Goal: Task Accomplishment & Management: Manage account settings

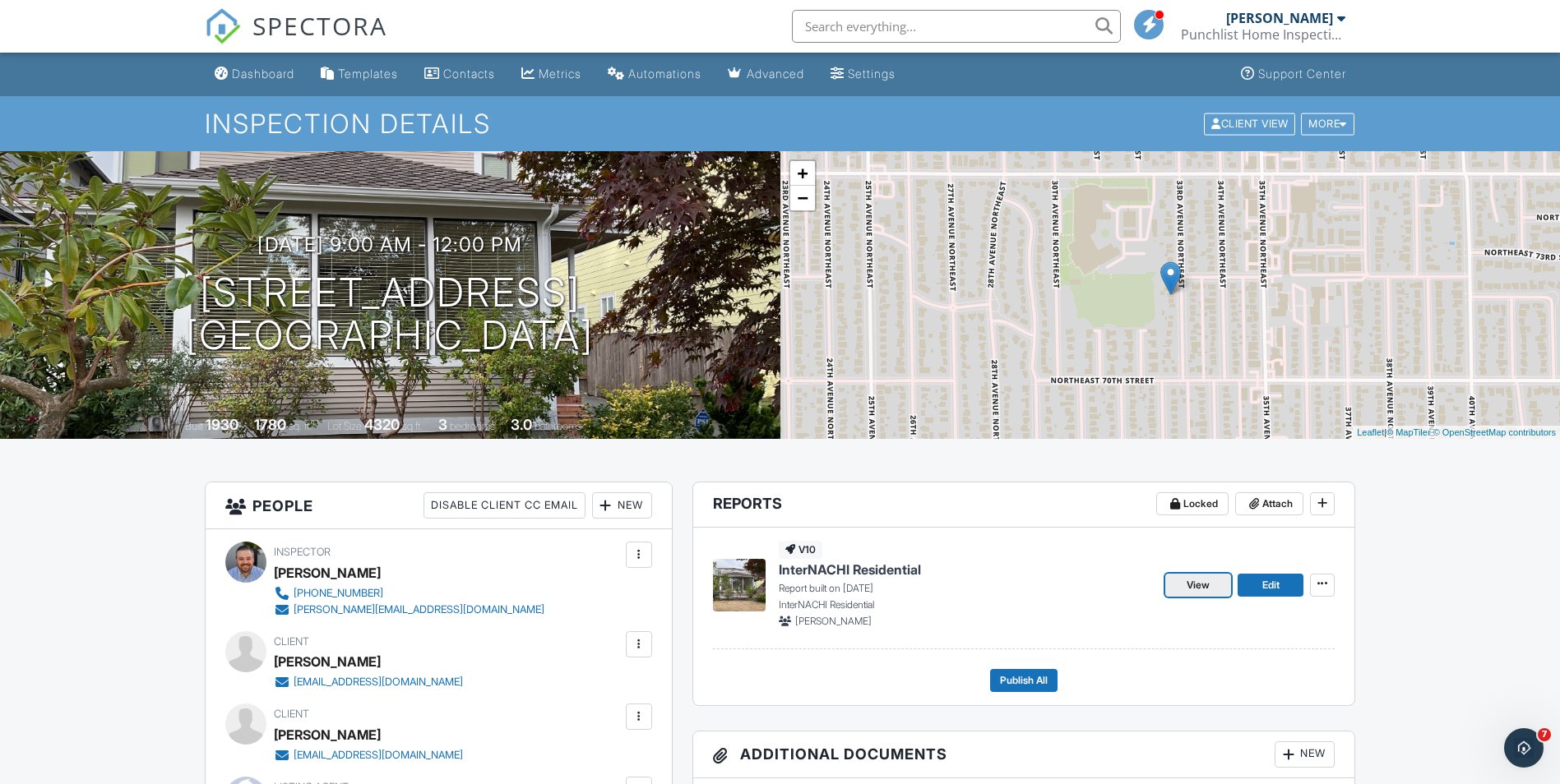
click at [1220, 582] on link "View" at bounding box center [1199, 586] width 66 height 23
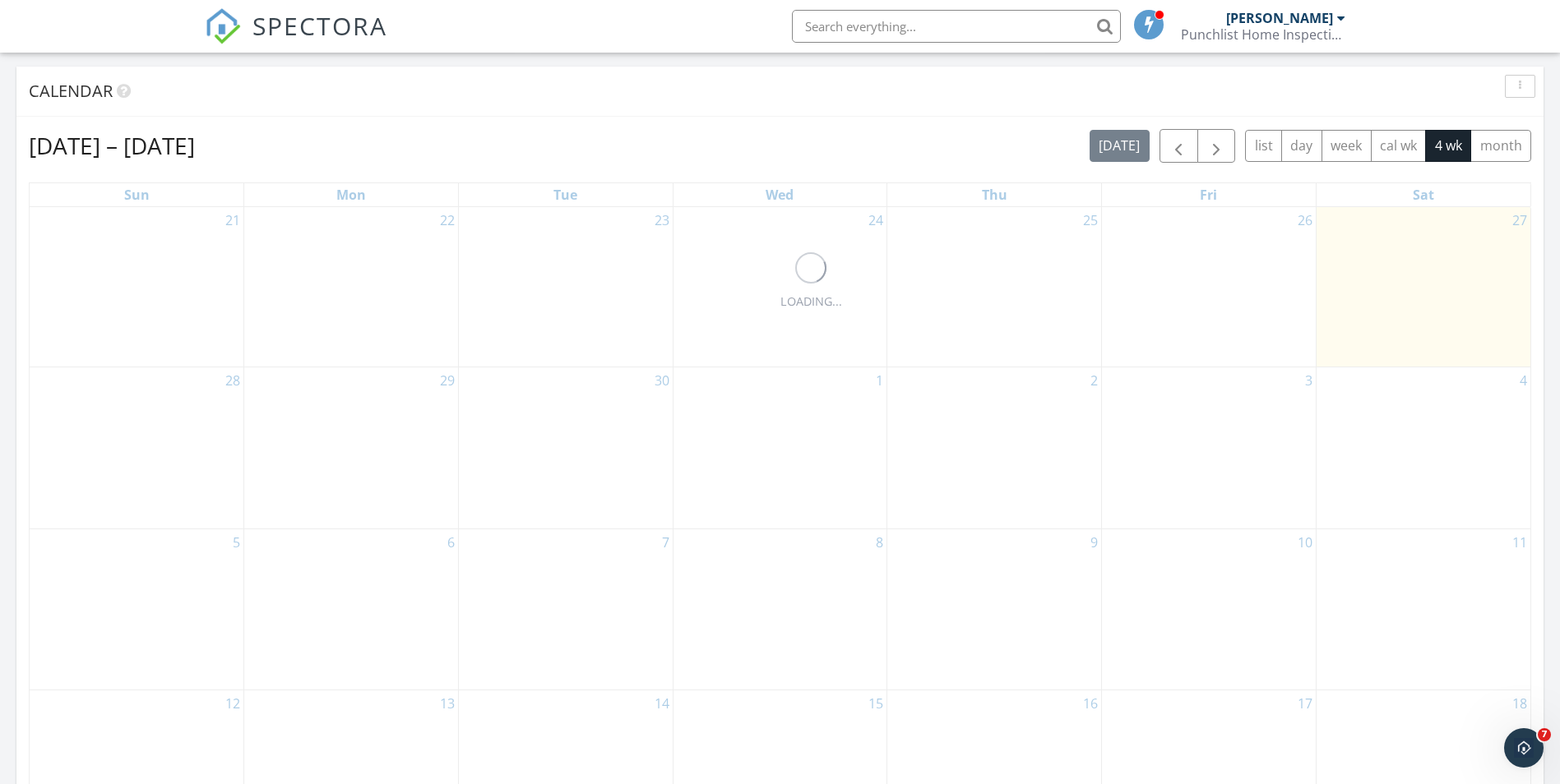
scroll to position [658, 0]
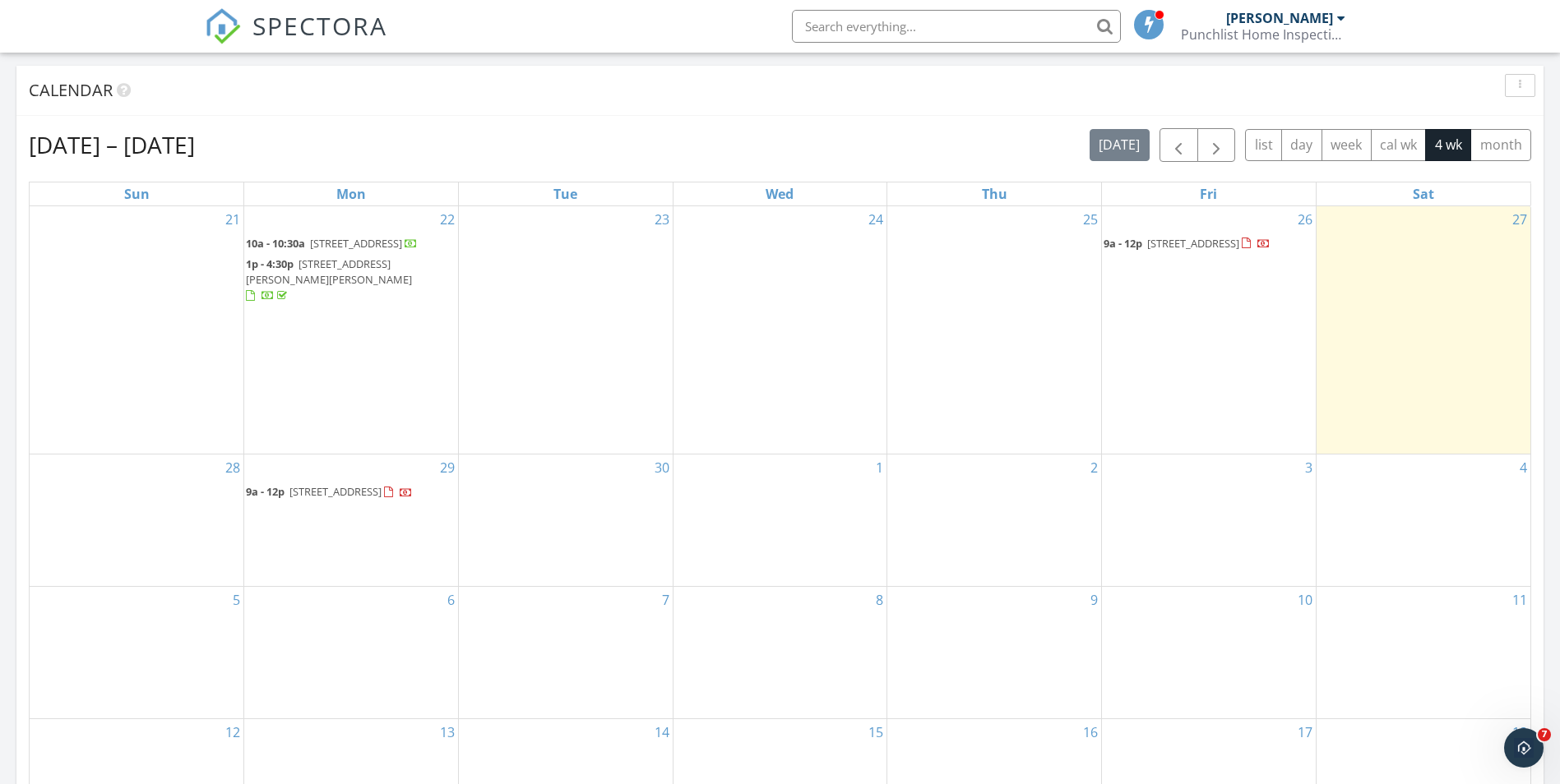
click at [1172, 240] on span "7049 33rd Ave NE , Seattle 98115" at bounding box center [1193, 243] width 92 height 15
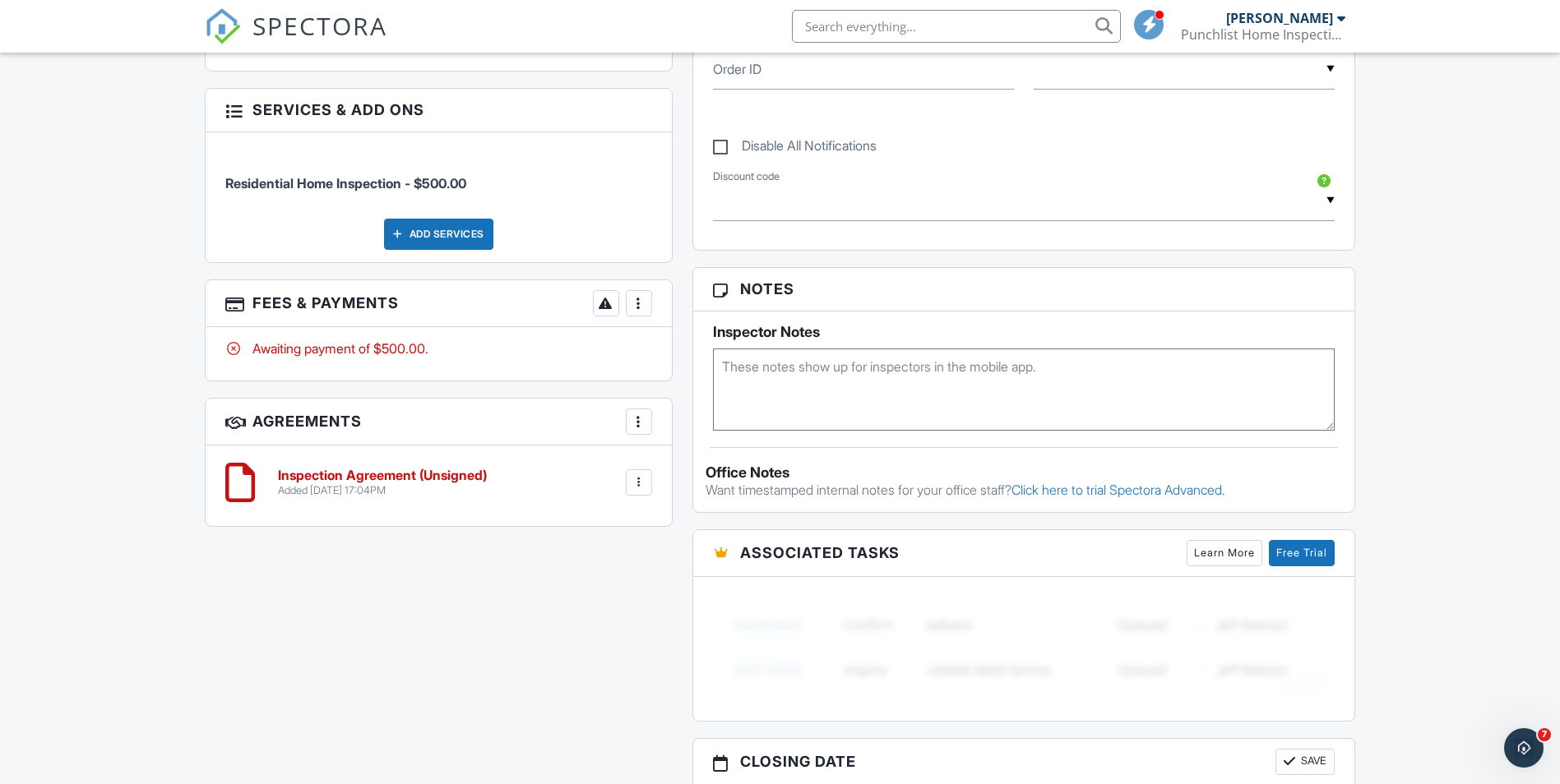
click at [637, 427] on div at bounding box center [639, 422] width 16 height 16
click at [636, 426] on div at bounding box center [639, 422] width 16 height 16
click at [644, 485] on div at bounding box center [639, 483] width 16 height 16
click at [643, 485] on div at bounding box center [639, 483] width 16 height 16
click at [360, 481] on h6 "Inspection Agreement (Unsigned)" at bounding box center [383, 476] width 209 height 15
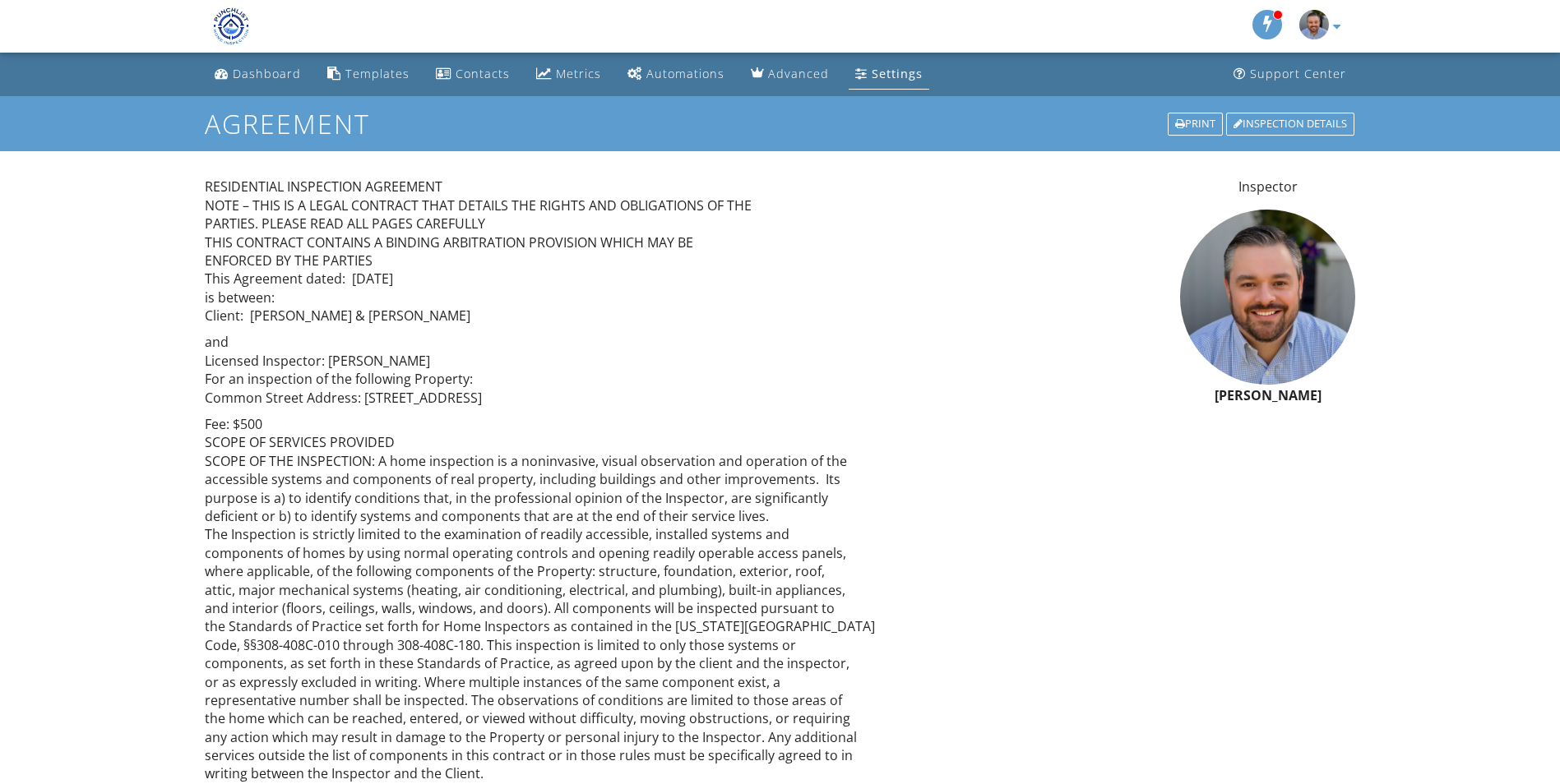
click at [228, 22] on img at bounding box center [232, 27] width 54 height 45
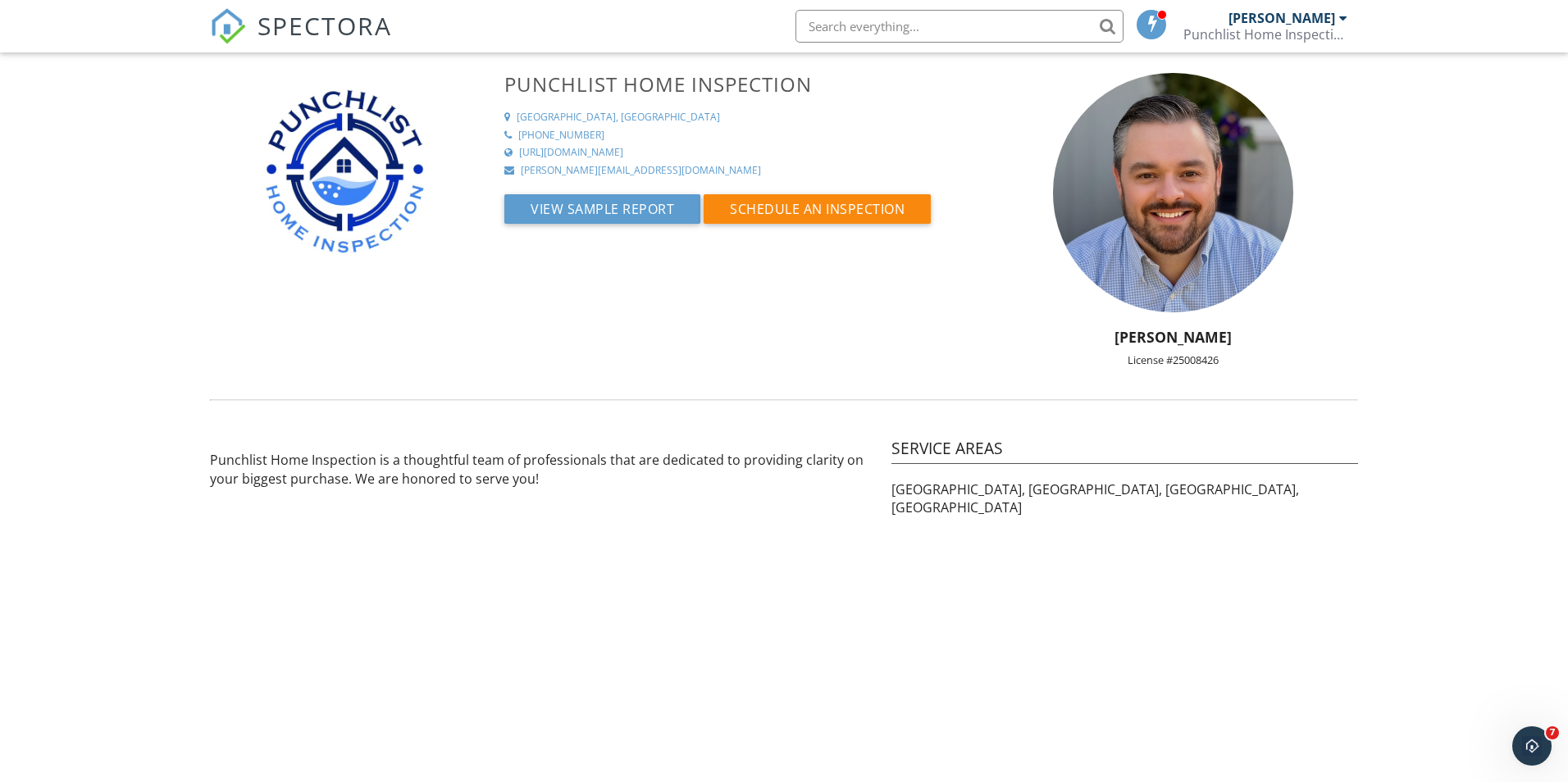
click at [245, 26] on img at bounding box center [227, 26] width 36 height 36
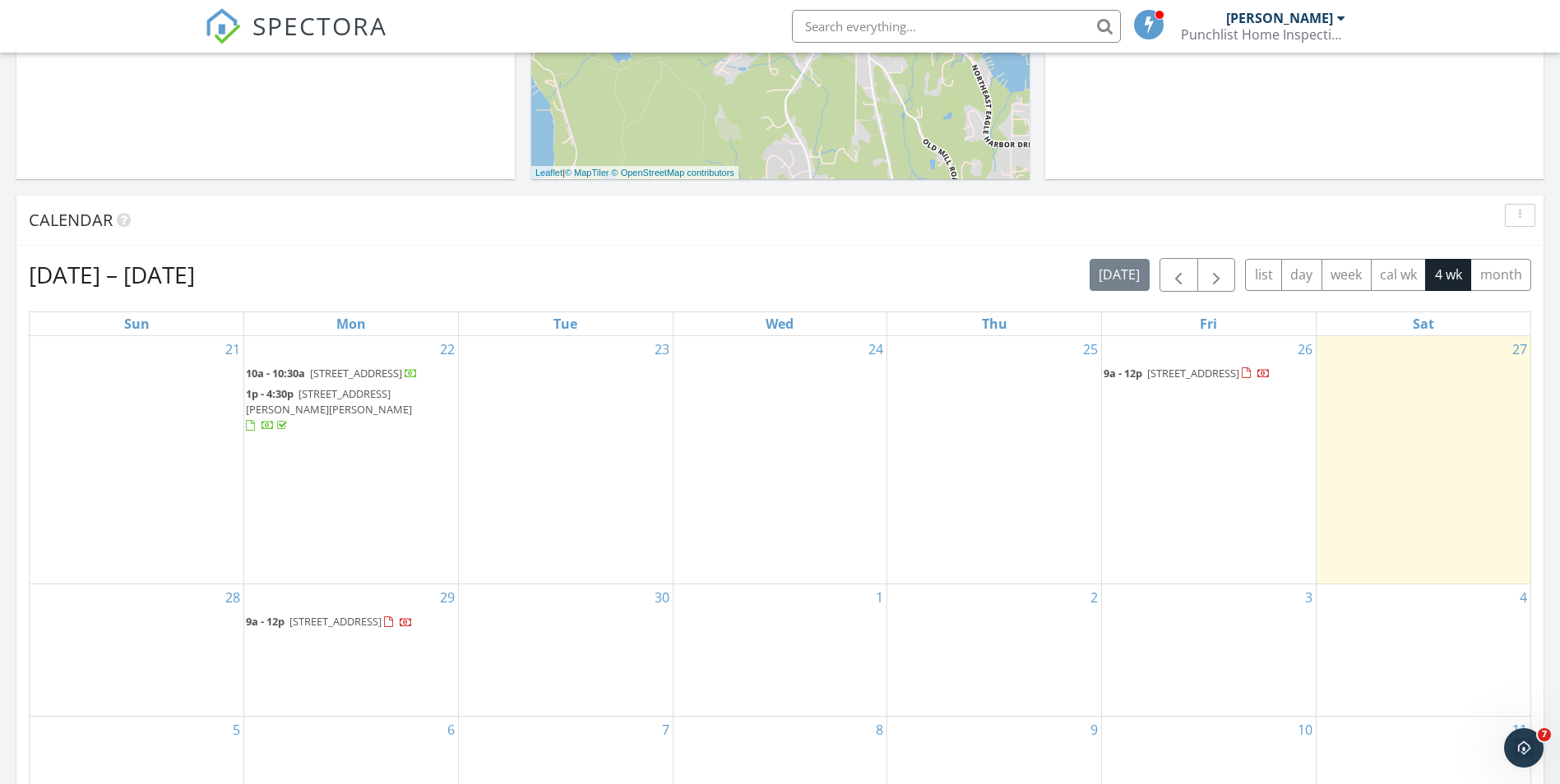
scroll to position [576, 0]
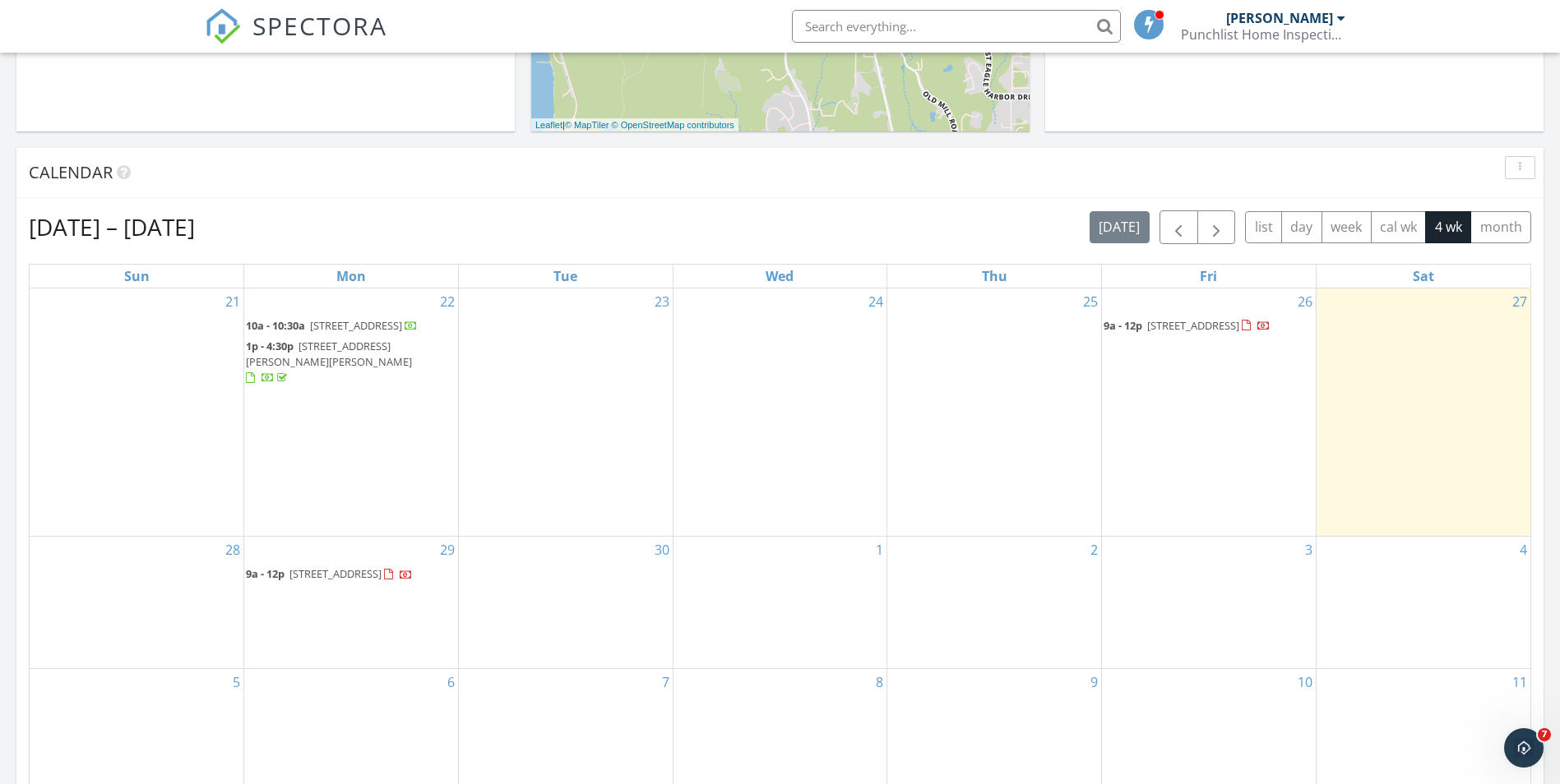
click at [1185, 323] on span "7049 33rd Ave NE , Seattle 98115" at bounding box center [1193, 325] width 92 height 15
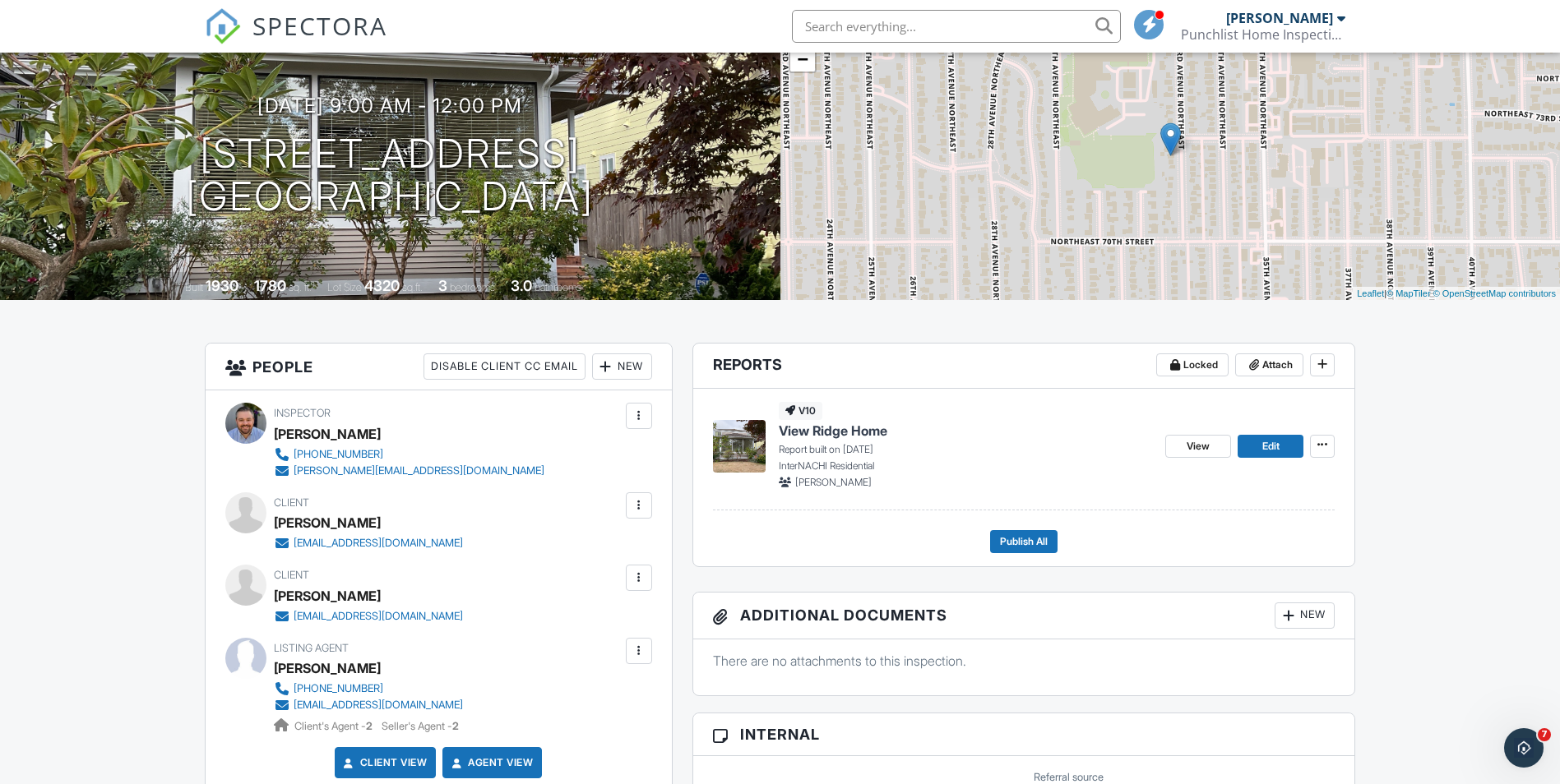
scroll to position [82, 0]
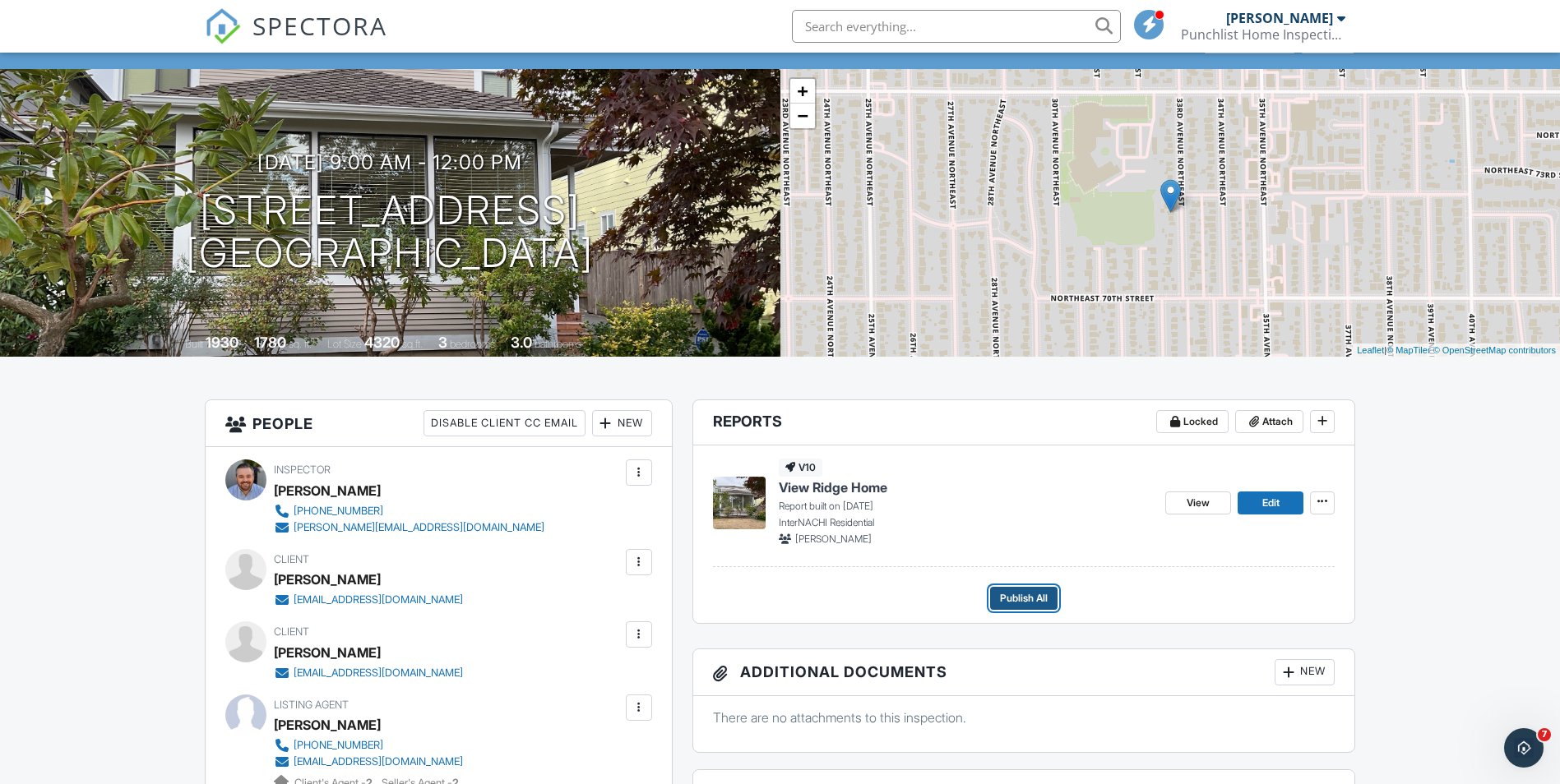
click at [1039, 601] on span "Publish All" at bounding box center [1023, 598] width 47 height 16
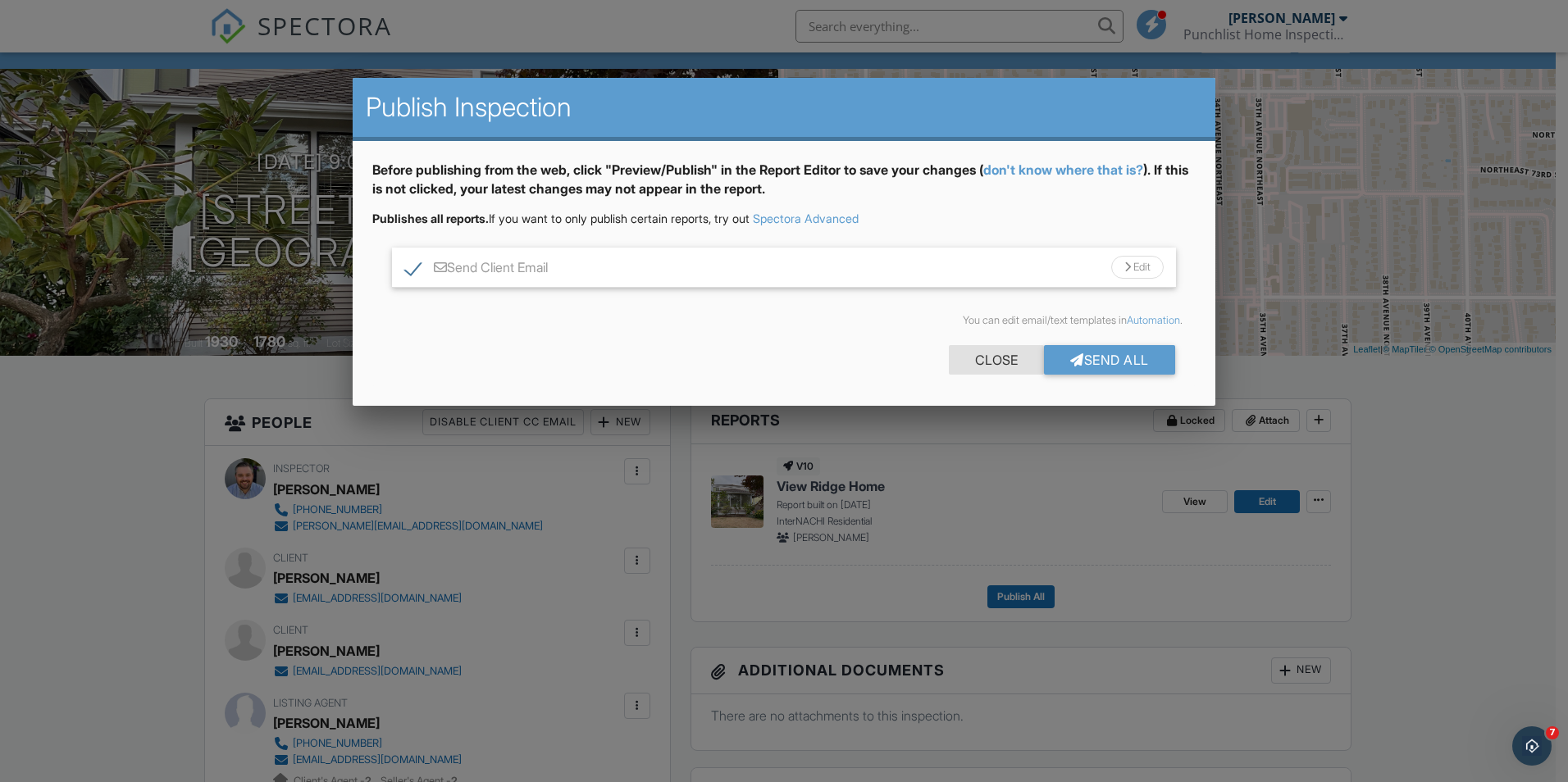
click at [1000, 361] on div "Close" at bounding box center [996, 359] width 95 height 29
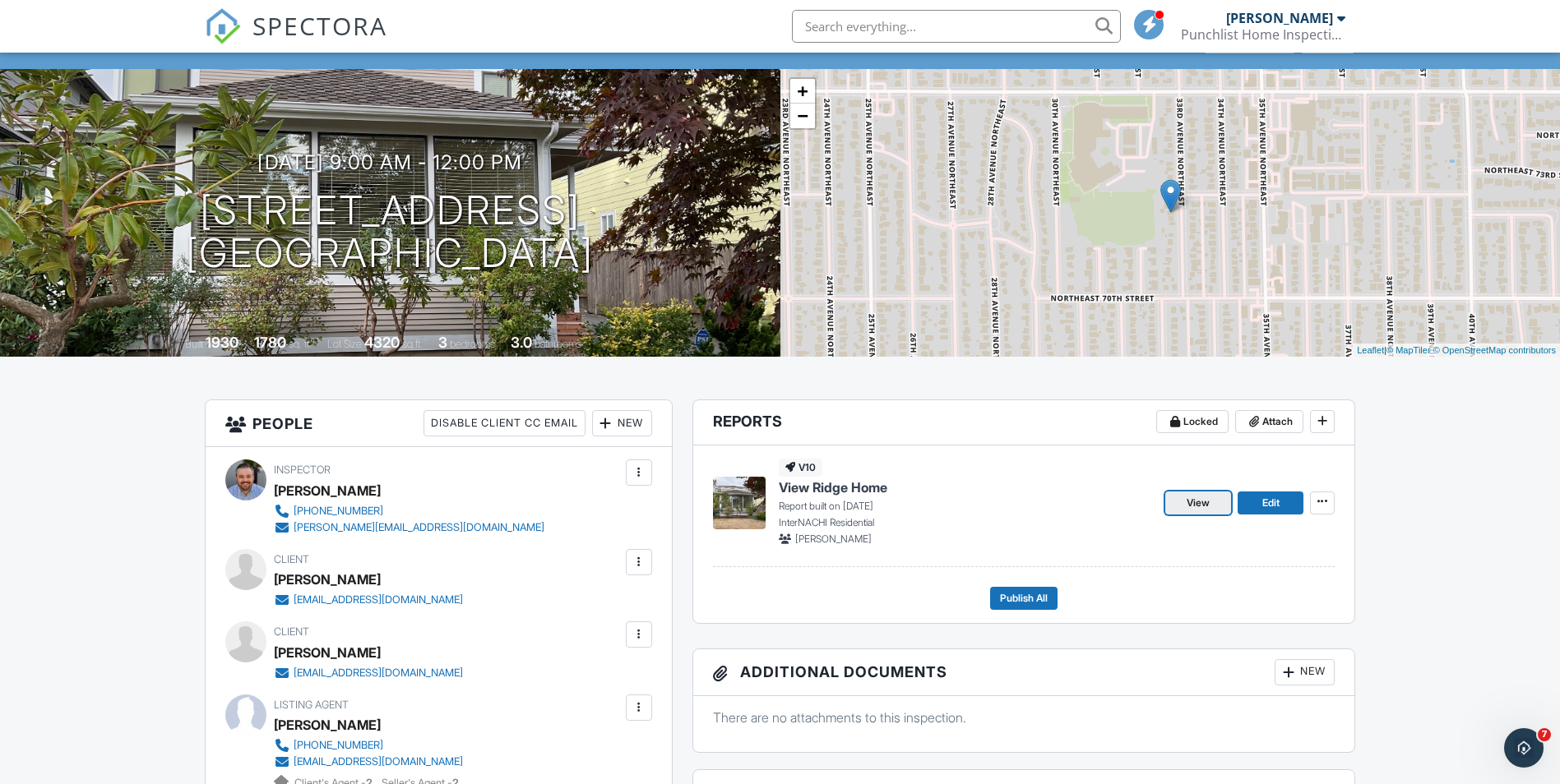
click at [1209, 506] on span "View" at bounding box center [1199, 503] width 23 height 16
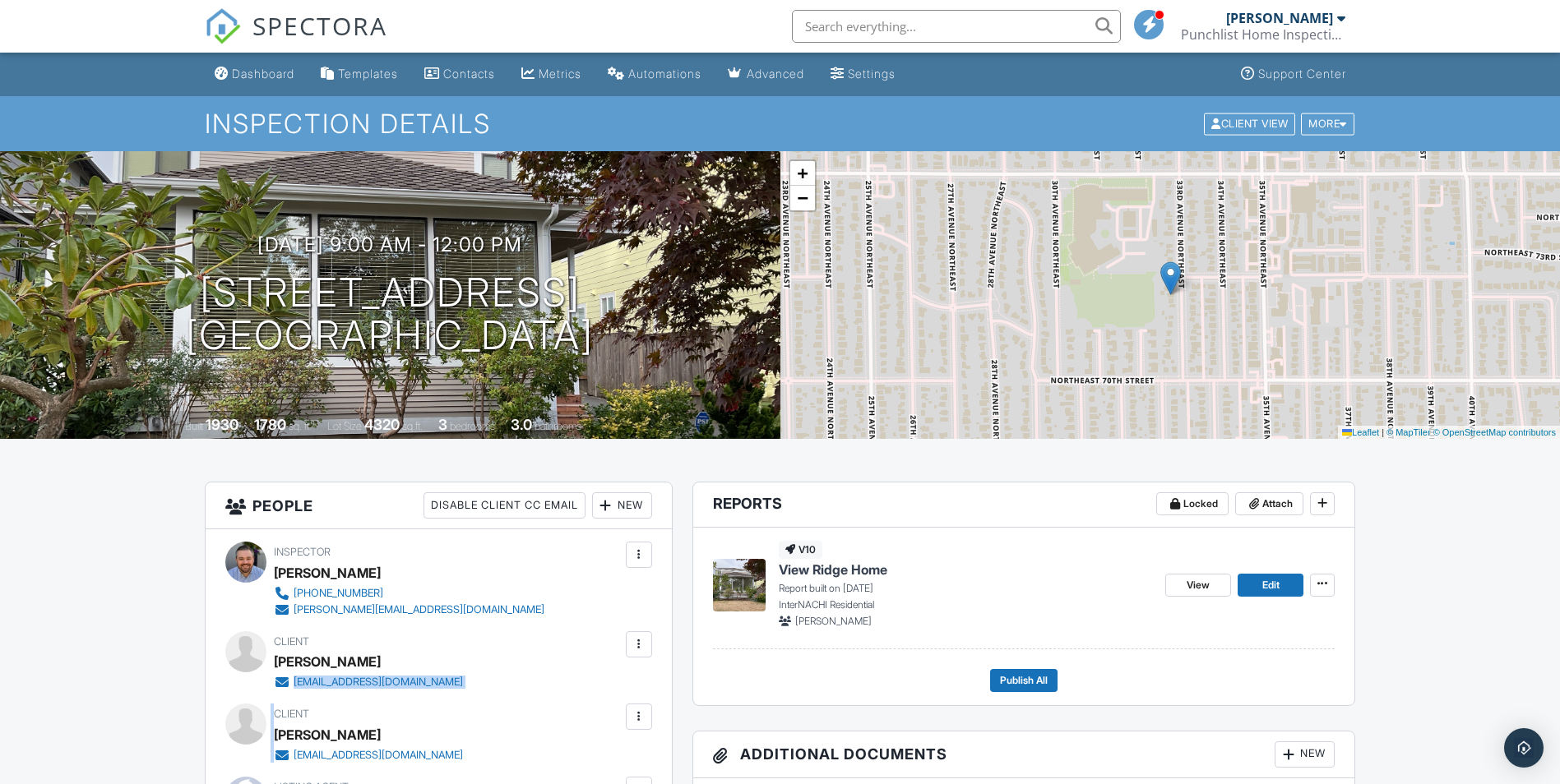
drag, startPoint x: 474, startPoint y: 691, endPoint x: 294, endPoint y: 687, distance: 180.0
click at [294, 687] on div "Inspector Michael Wurdeman +12069407183 michael@punchlisthi.com Make Invisible …" at bounding box center [438, 736] width 466 height 413
drag, startPoint x: 294, startPoint y: 687, endPoint x: 317, endPoint y: 679, distance: 24.4
copy div "mattdillon12@gmail.com Edit Resend Confirmation Email Resend Confirmation Text …"
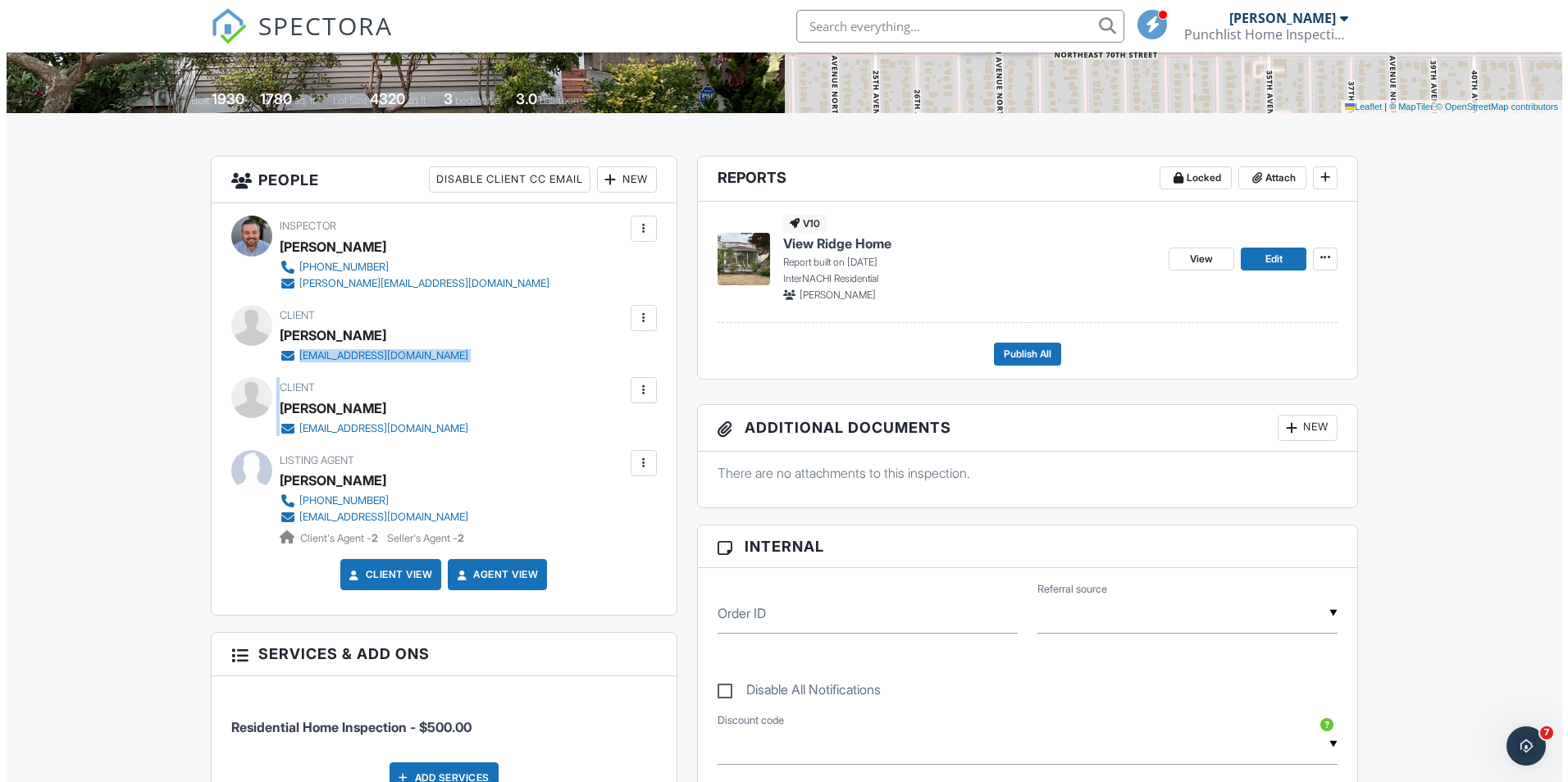
scroll to position [328, 0]
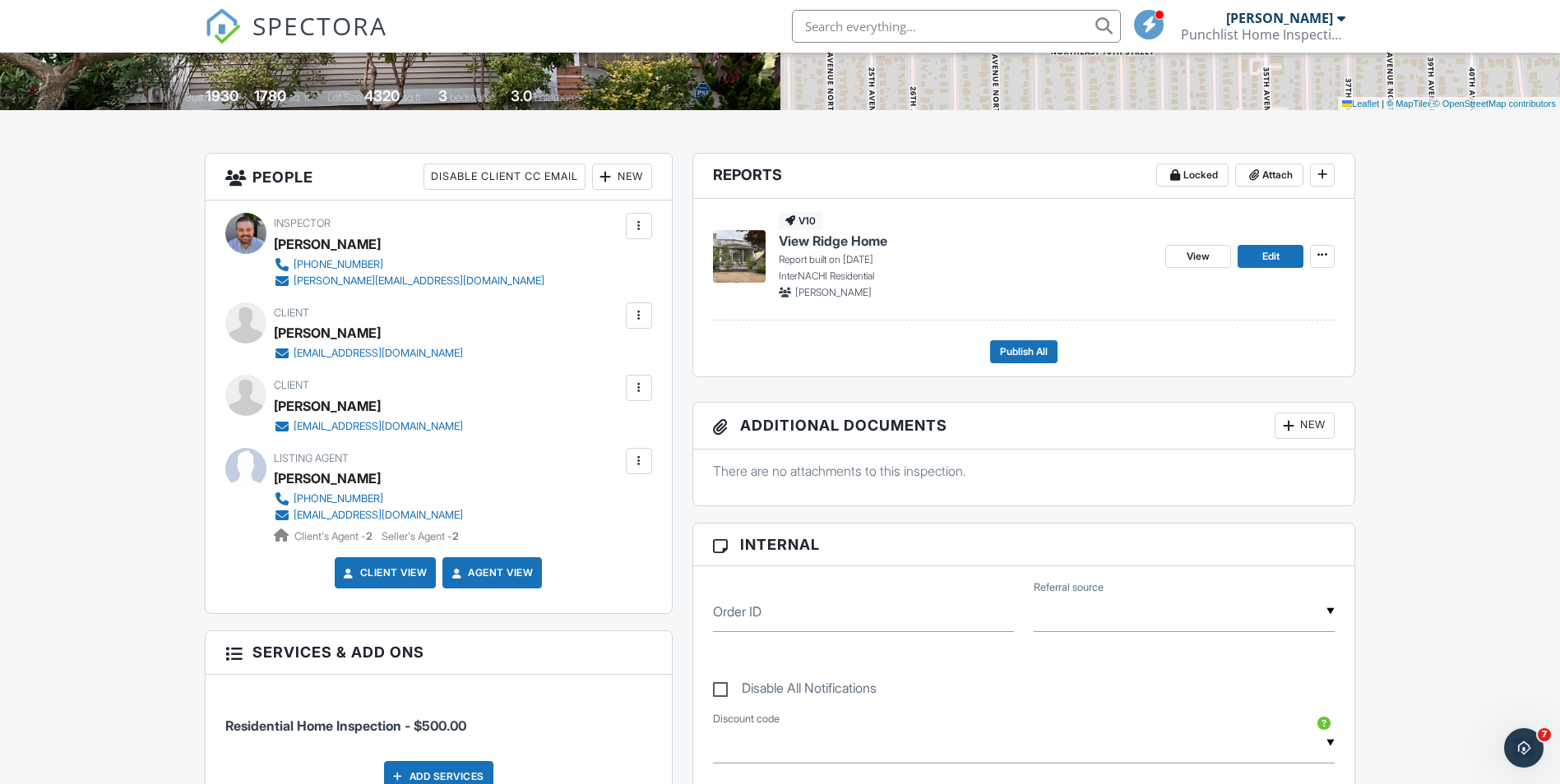
click at [497, 411] on div "Client Jane Park janepark@gmail.com" at bounding box center [438, 404] width 427 height 59
drag, startPoint x: 502, startPoint y: 431, endPoint x: 287, endPoint y: 425, distance: 215.1
click at [287, 425] on div "Client Jane Park janepark@gmail.com" at bounding box center [438, 404] width 427 height 59
drag, startPoint x: 287, startPoint y: 425, endPoint x: 335, endPoint y: 423, distance: 48.0
copy link "[EMAIL_ADDRESS][DOMAIN_NAME]"
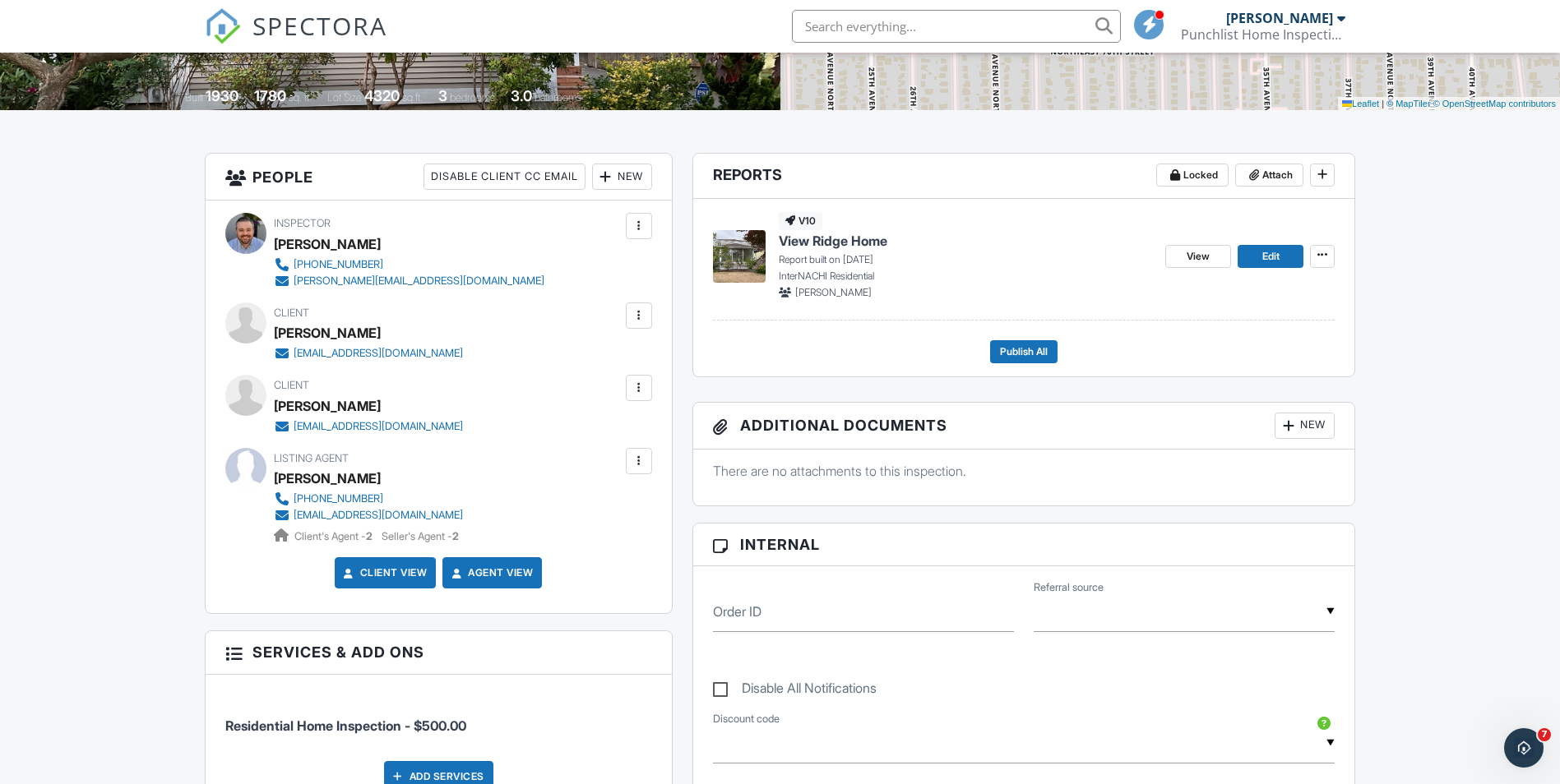
click at [474, 506] on div "206-915-1431 pcorr@windermere.com Client's Agent - 2 Seller's Agent - 2" at bounding box center [375, 518] width 202 height 54
drag, startPoint x: 512, startPoint y: 510, endPoint x: 295, endPoint y: 512, distance: 217.0
click at [295, 512] on div "Listing Agent Patrick Corr 206-915-1431 pcorr@windermere.com Client's Agent - 2…" at bounding box center [408, 496] width 268 height 97
drag, startPoint x: 295, startPoint y: 512, endPoint x: 311, endPoint y: 517, distance: 16.8
copy div "[EMAIL_ADDRESS][DOMAIN_NAME]"
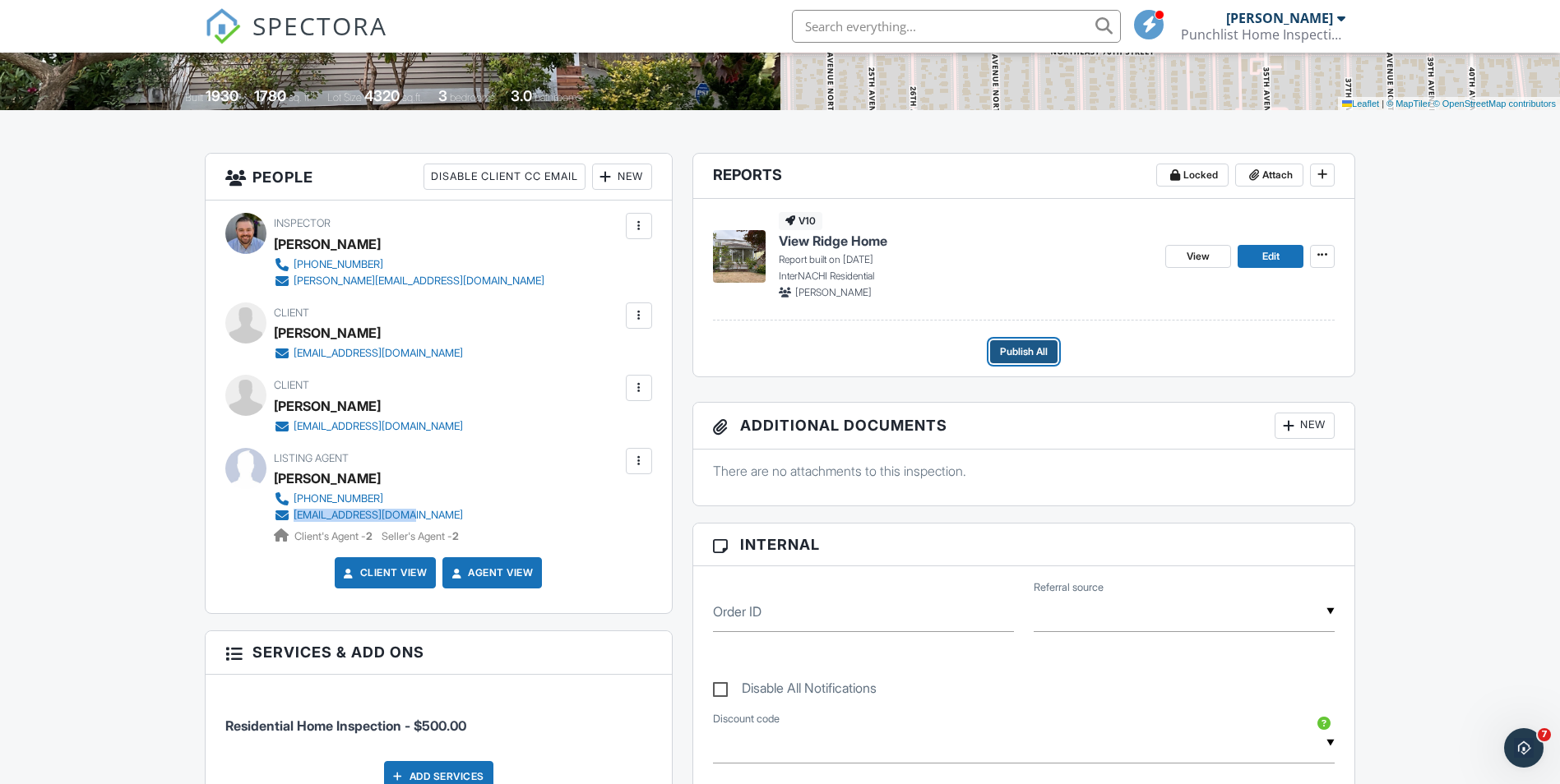
click at [1018, 349] on span "Publish All" at bounding box center [1023, 351] width 47 height 16
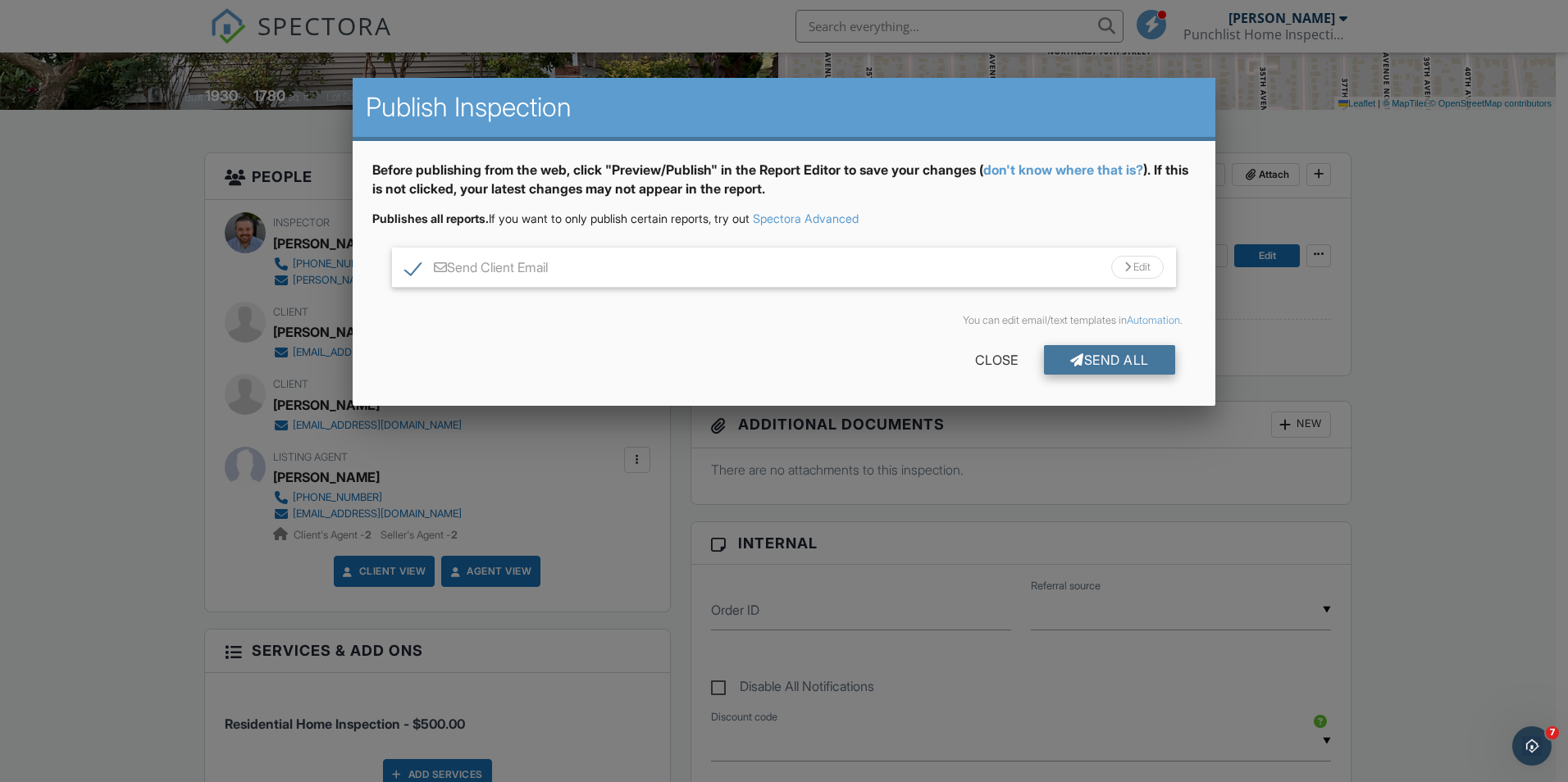
click at [1135, 358] on div "Send All" at bounding box center [1110, 359] width 131 height 29
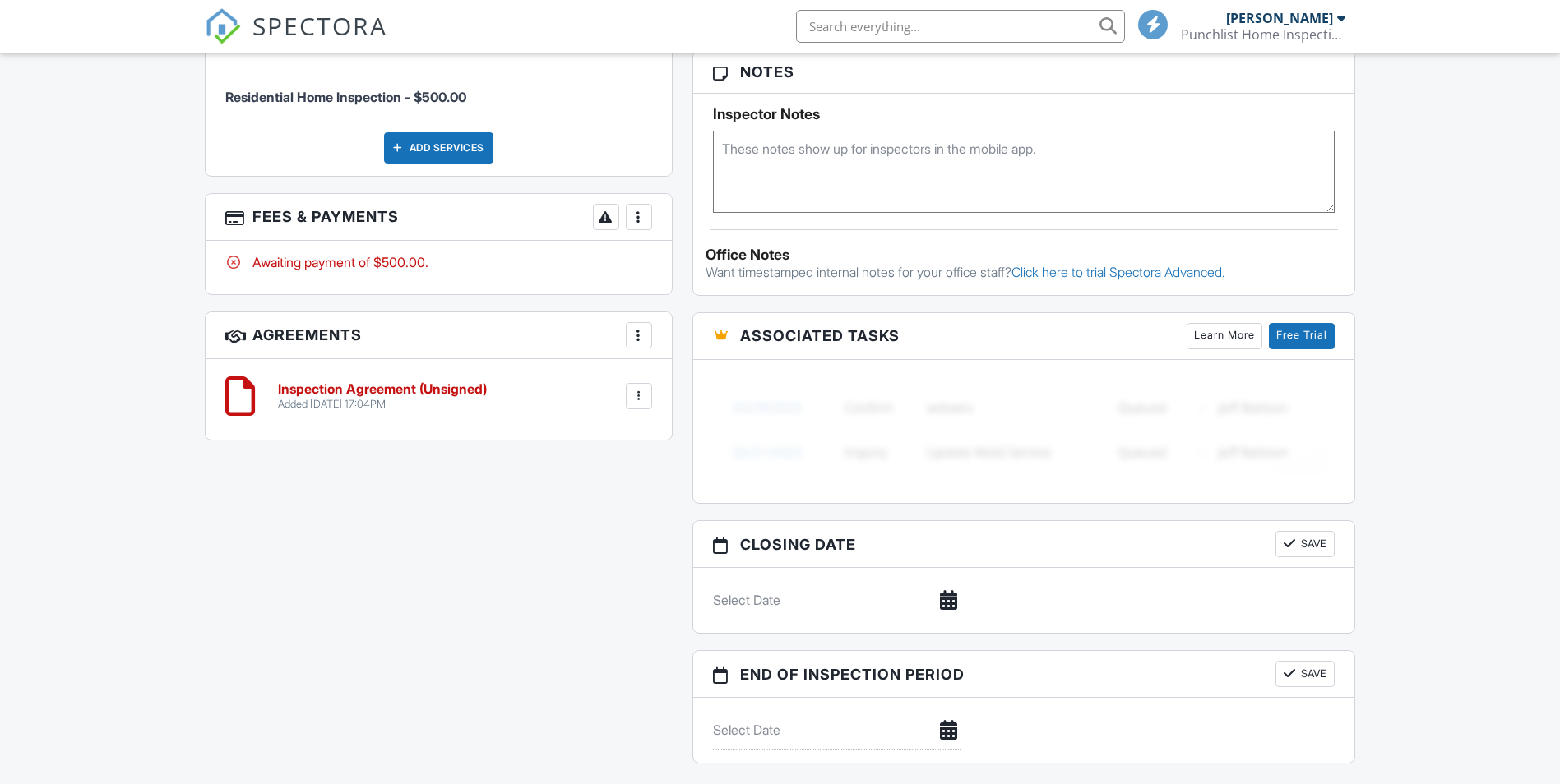
click at [636, 209] on div at bounding box center [639, 217] width 16 height 16
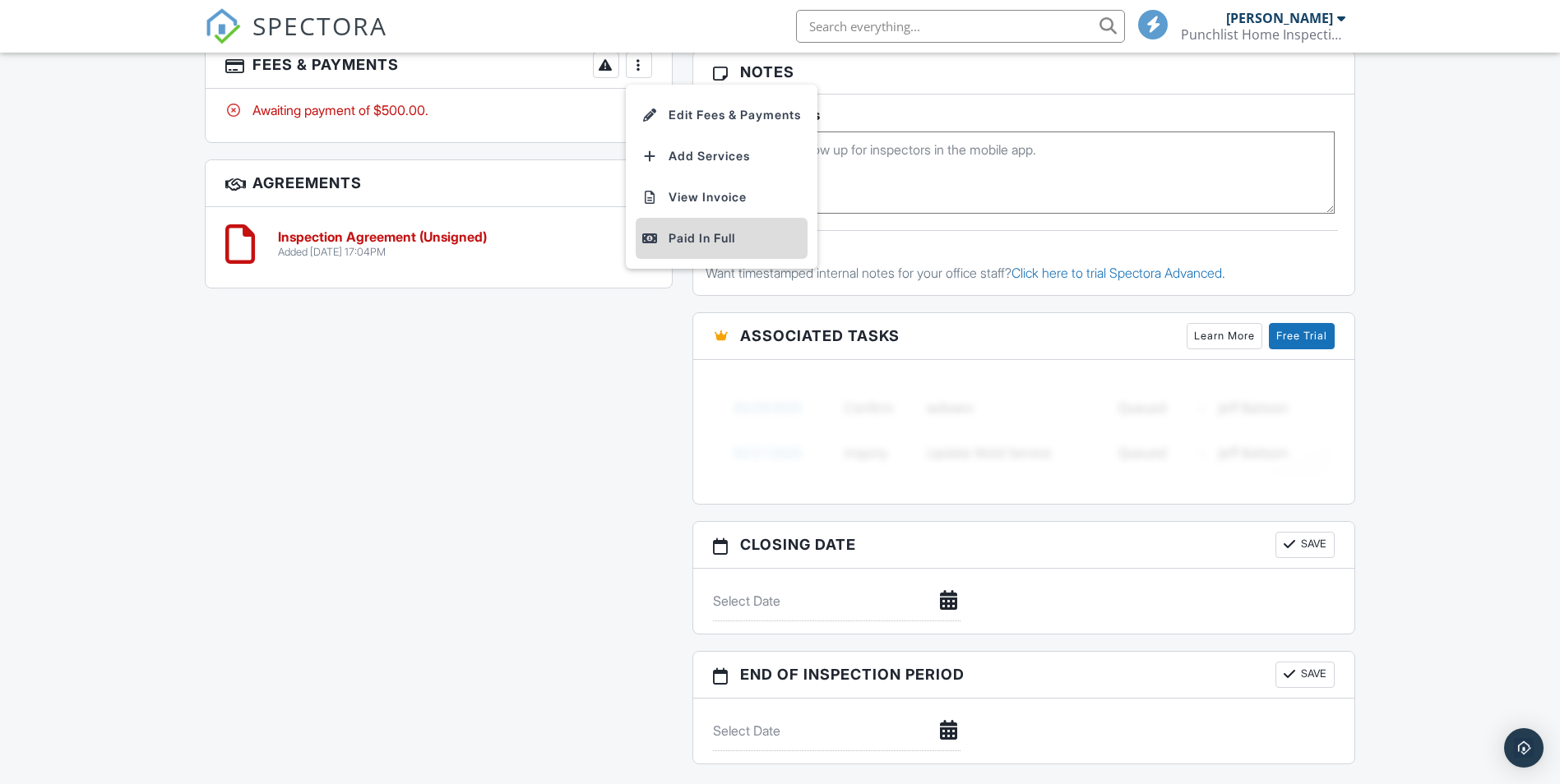
click at [691, 242] on div "Paid In Full" at bounding box center [721, 239] width 158 height 20
